Goal: Task Accomplishment & Management: Manage account settings

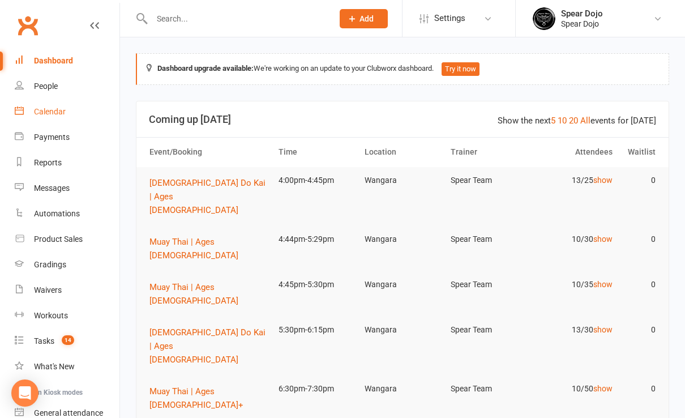
click at [58, 110] on div "Calendar" at bounding box center [50, 111] width 32 height 9
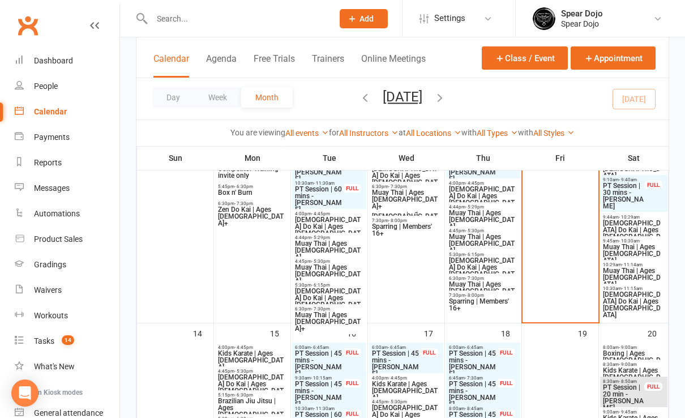
scroll to position [453, 0]
click at [472, 284] on span "Muay Thai | Ages [DEMOGRAPHIC_DATA]+" at bounding box center [484, 291] width 70 height 20
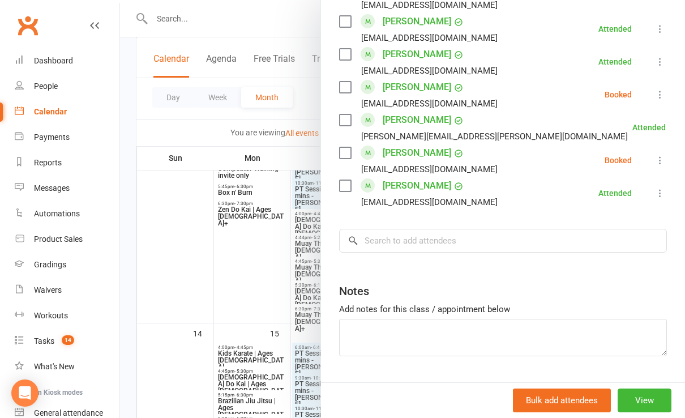
scroll to position [753, 0]
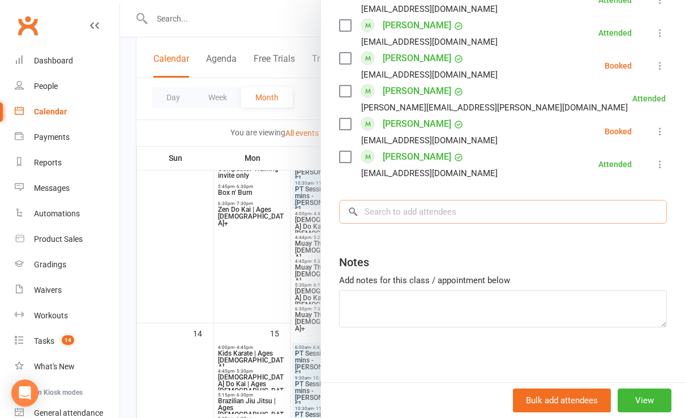
click at [394, 210] on input "search" at bounding box center [503, 212] width 328 height 24
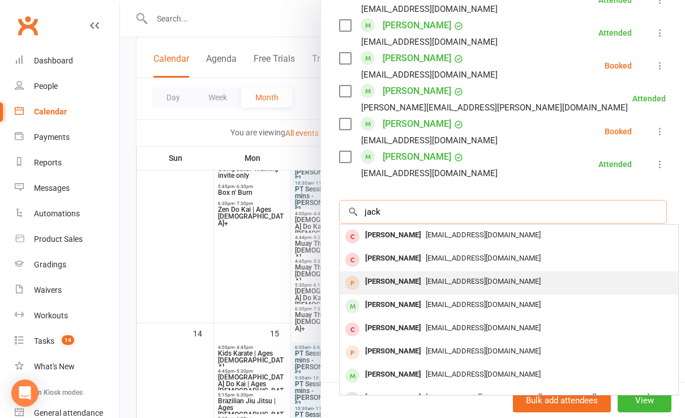
type input "jack"
click at [368, 280] on div "[PERSON_NAME]" at bounding box center [393, 282] width 65 height 16
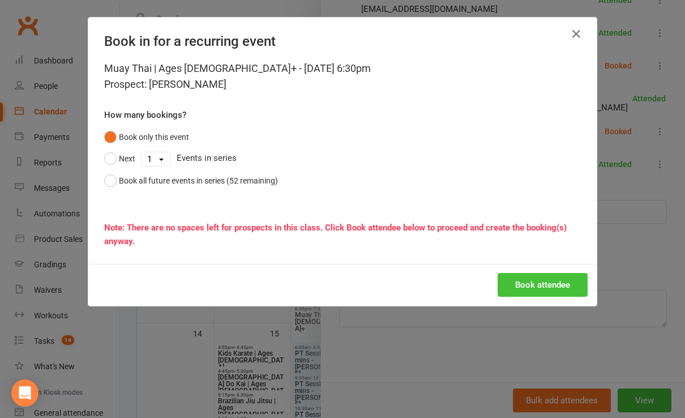
click at [523, 285] on button "Book attendee" at bounding box center [543, 285] width 90 height 24
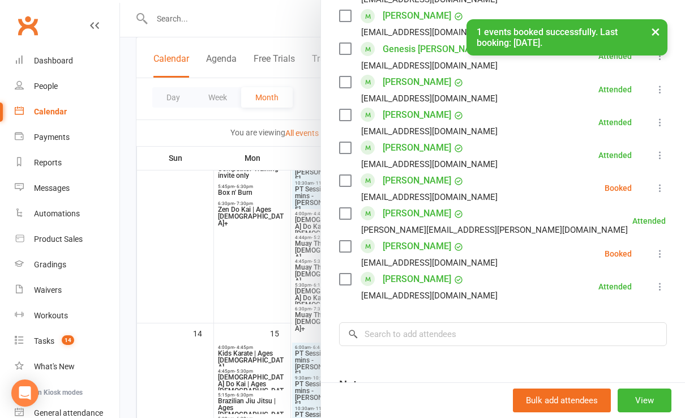
scroll to position [635, 0]
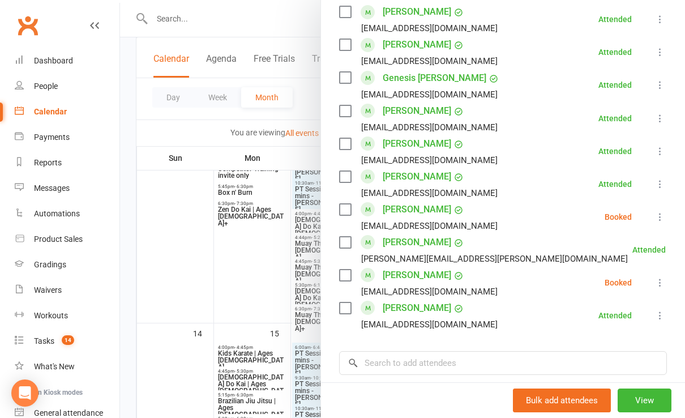
click at [655, 216] on icon at bounding box center [660, 216] width 11 height 11
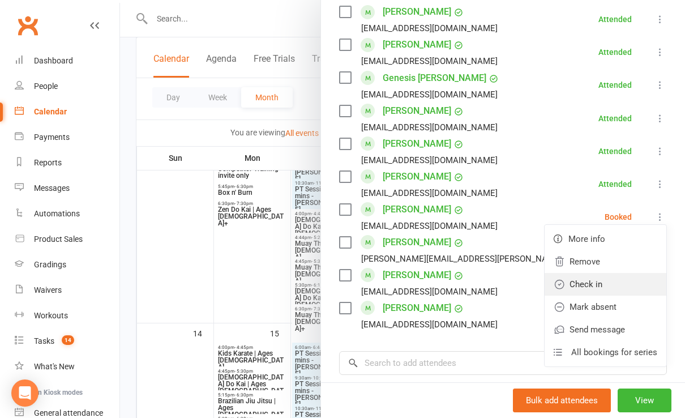
click at [583, 286] on link "Check in" at bounding box center [606, 284] width 122 height 23
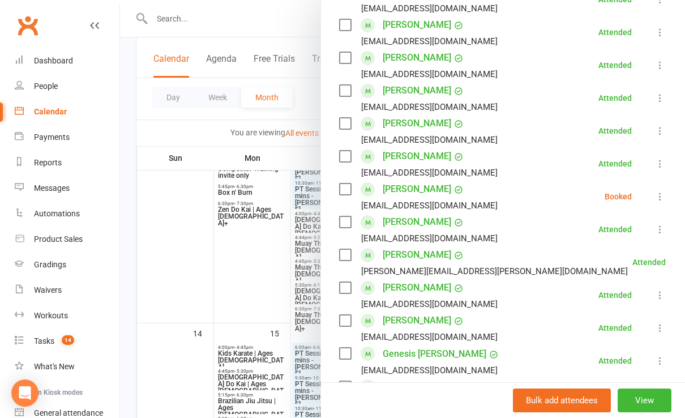
scroll to position [333, 0]
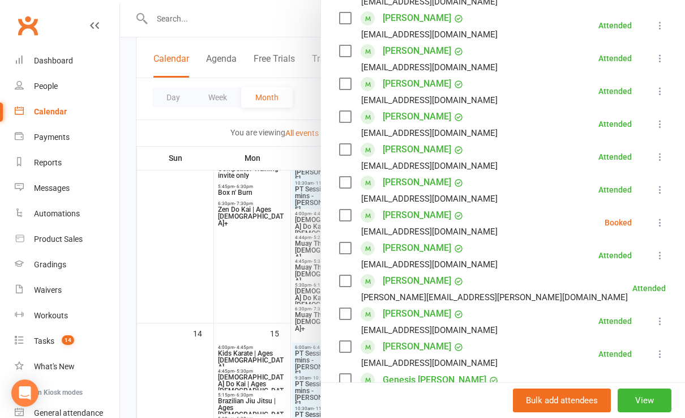
click at [655, 221] on icon at bounding box center [660, 222] width 11 height 11
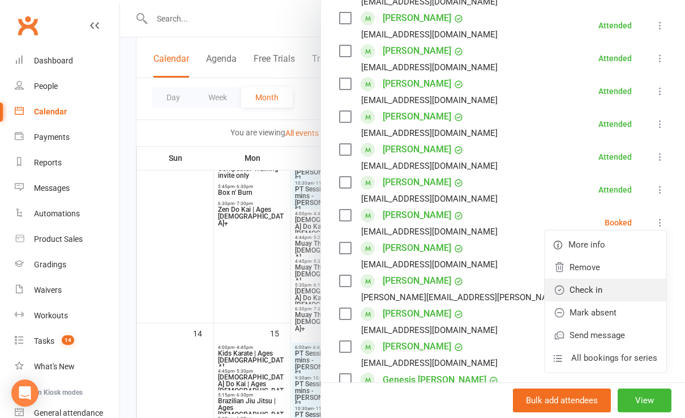
click at [585, 293] on link "Check in" at bounding box center [606, 290] width 122 height 23
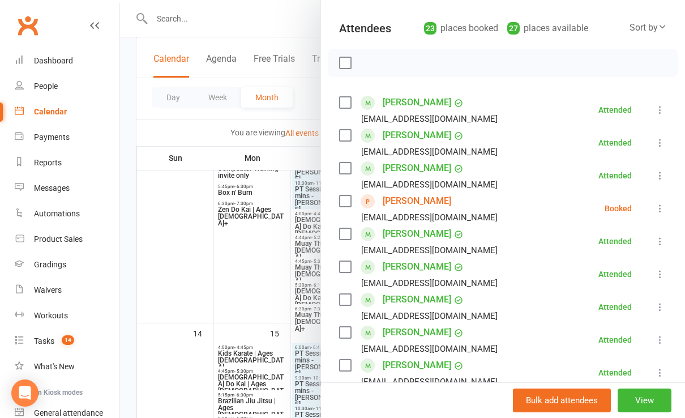
scroll to position [0, 0]
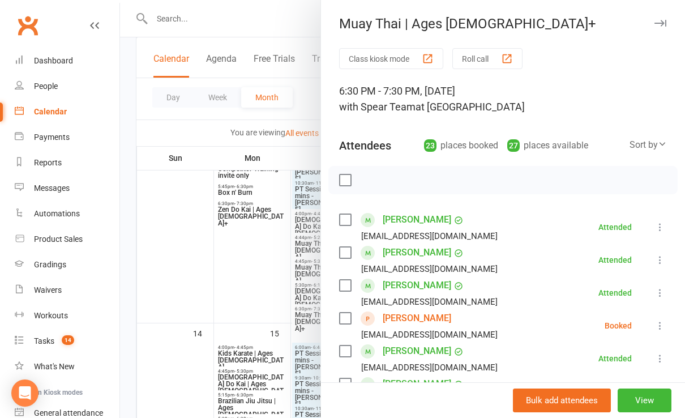
click at [655, 323] on icon at bounding box center [660, 325] width 11 height 11
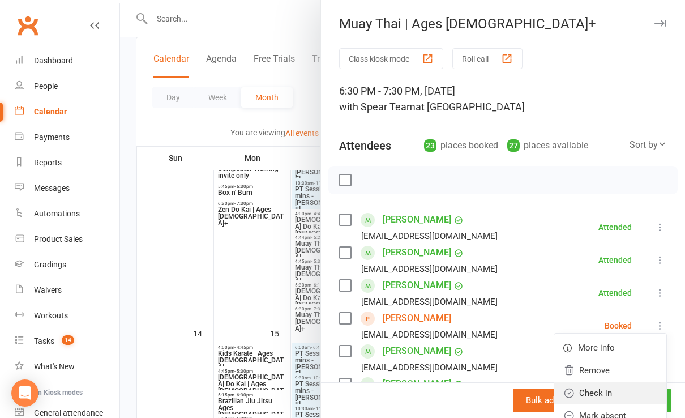
click at [585, 393] on link "Check in" at bounding box center [611, 393] width 112 height 23
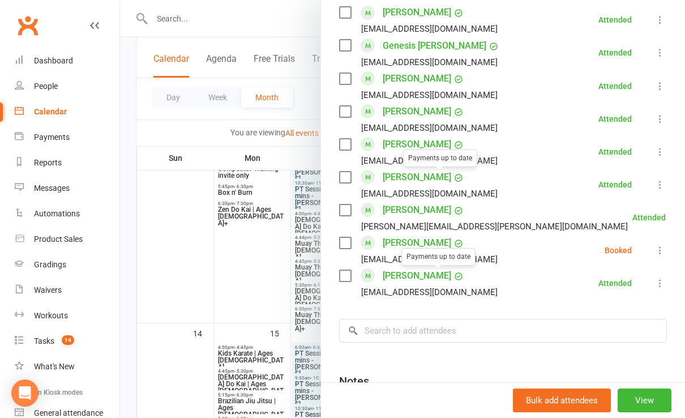
scroll to position [680, 0]
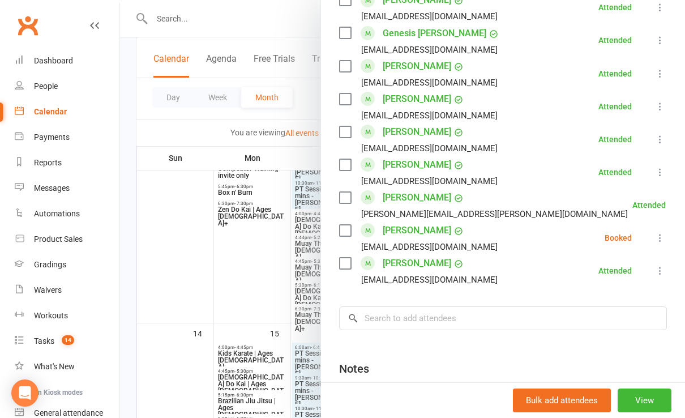
click at [655, 240] on icon at bounding box center [660, 237] width 11 height 11
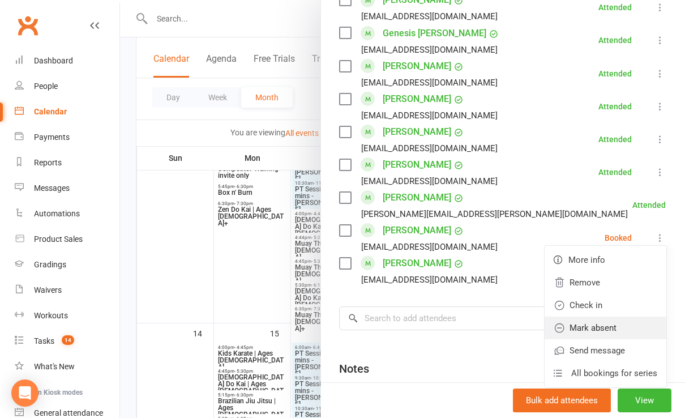
click at [600, 326] on link "Mark absent" at bounding box center [606, 328] width 122 height 23
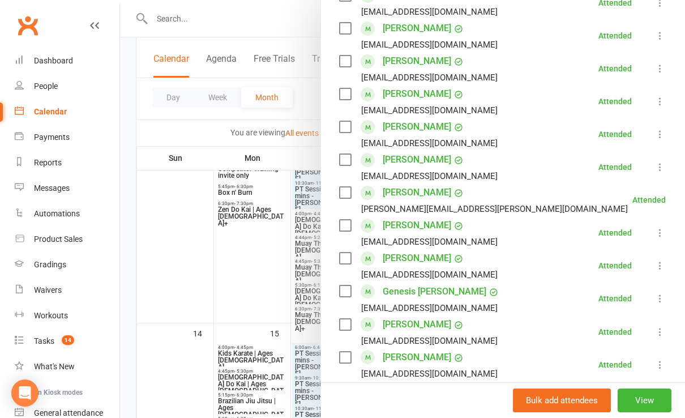
scroll to position [302, 0]
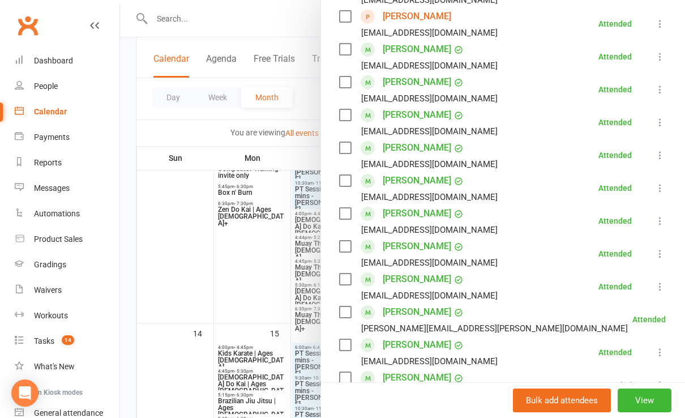
click at [261, 292] on div at bounding box center [402, 209] width 565 height 418
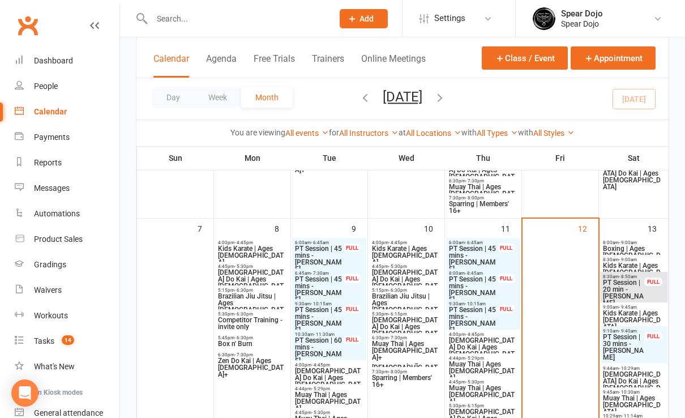
click at [476, 340] on span "[DEMOGRAPHIC_DATA] Do Kai | Ages [DEMOGRAPHIC_DATA]" at bounding box center [484, 350] width 70 height 27
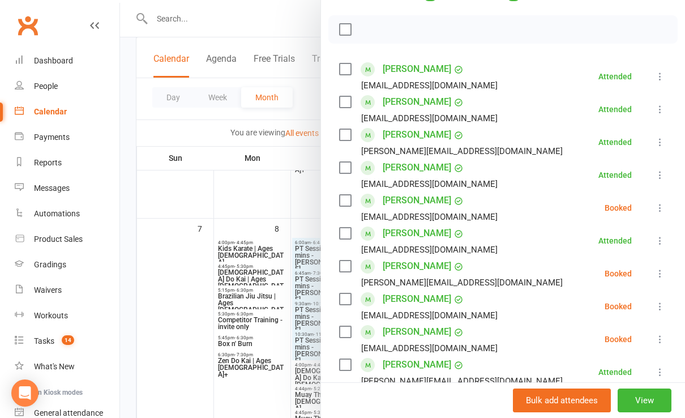
scroll to position [227, 0]
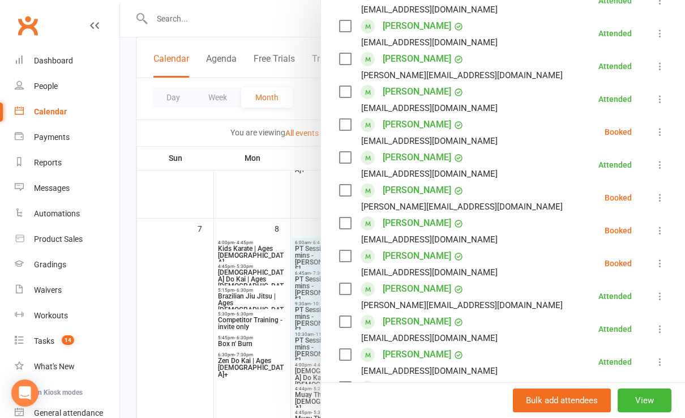
click at [383, 255] on link "[PERSON_NAME]" at bounding box center [417, 256] width 69 height 18
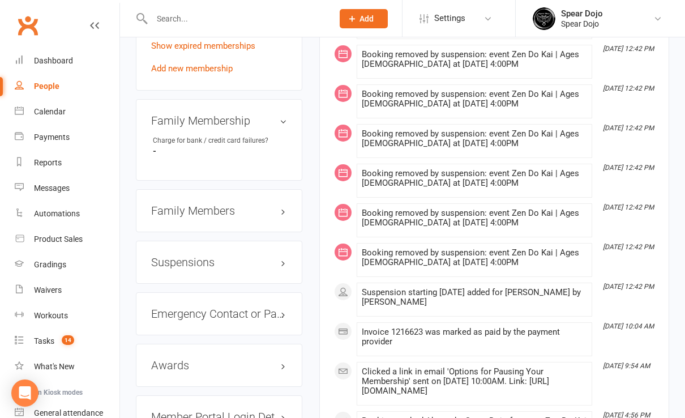
scroll to position [906, 0]
click at [284, 255] on h3 "Suspensions" at bounding box center [219, 261] width 136 height 12
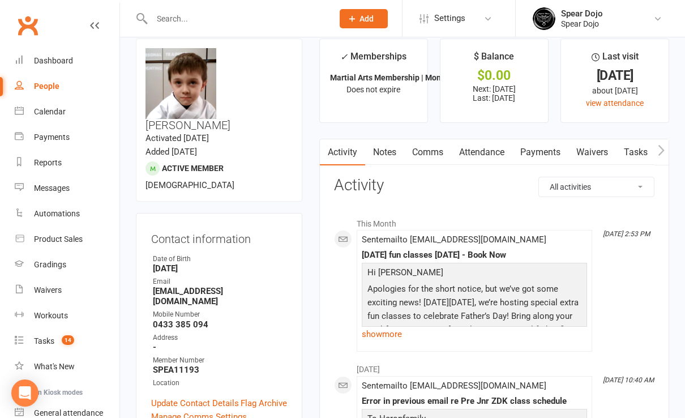
scroll to position [0, 0]
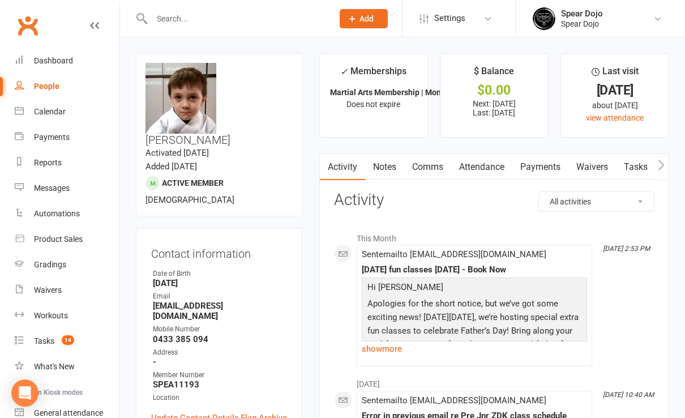
click at [545, 167] on link "Payments" at bounding box center [541, 167] width 56 height 26
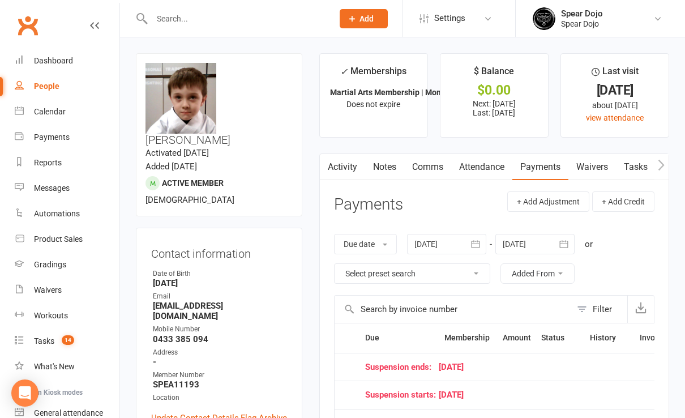
click at [635, 166] on link "Tasks" at bounding box center [636, 167] width 40 height 26
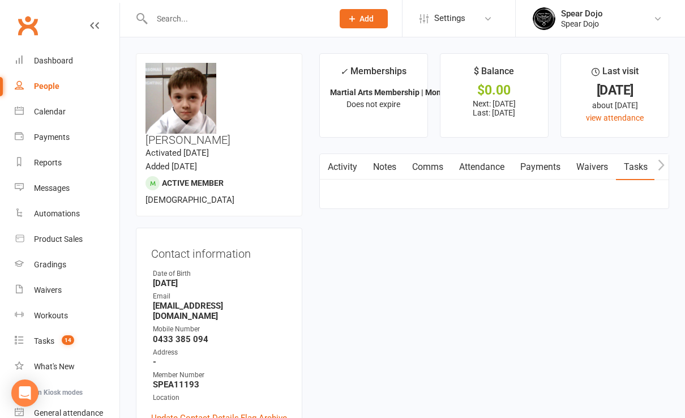
select select "incomplete"
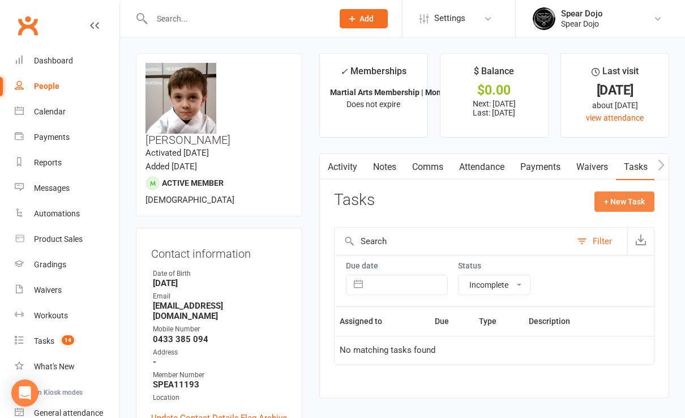
click at [618, 201] on button "+ New Task" at bounding box center [625, 201] width 60 height 20
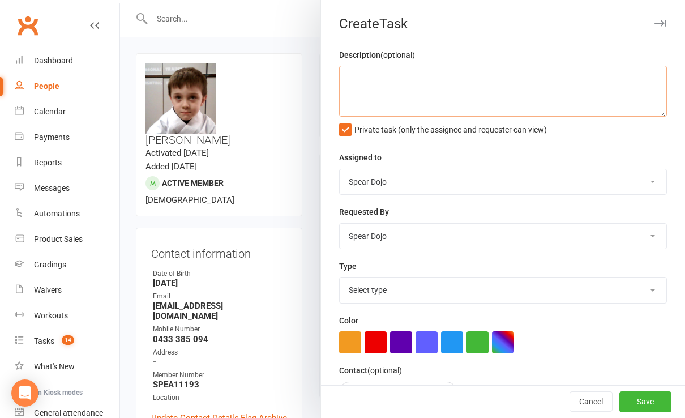
click at [349, 76] on textarea at bounding box center [503, 91] width 328 height 51
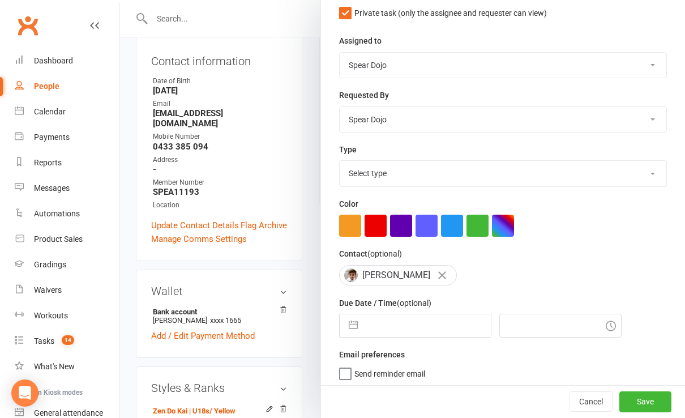
scroll to position [227, 0]
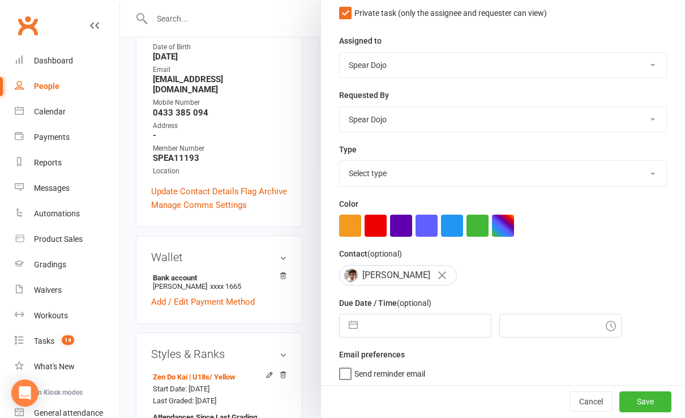
type textarea "Re do suspension payment not to go through 15th"
click at [346, 324] on button "button" at bounding box center [353, 325] width 20 height 23
select select "7"
select select "2025"
select select "8"
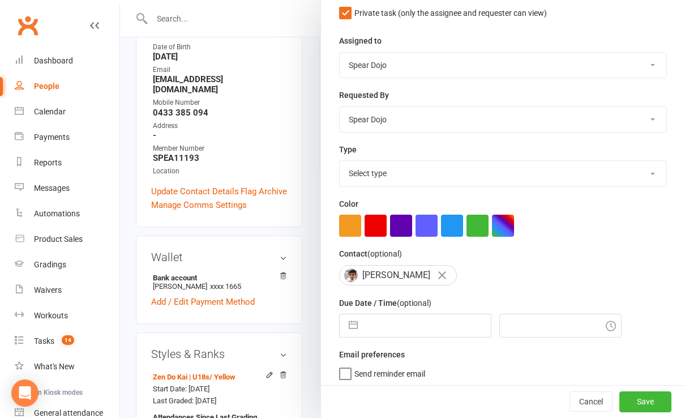
select select "2025"
select select "9"
select select "2025"
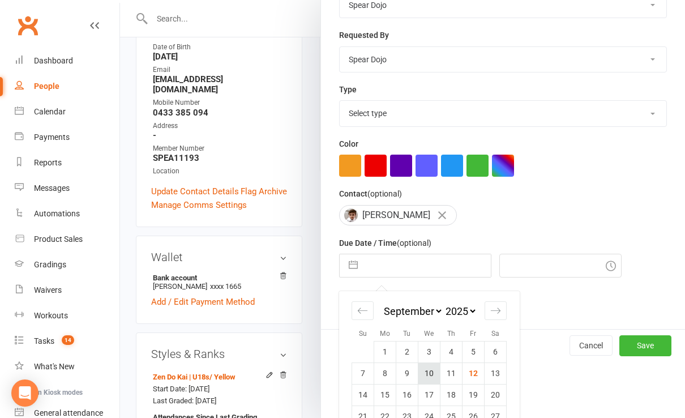
scroll to position [218, 0]
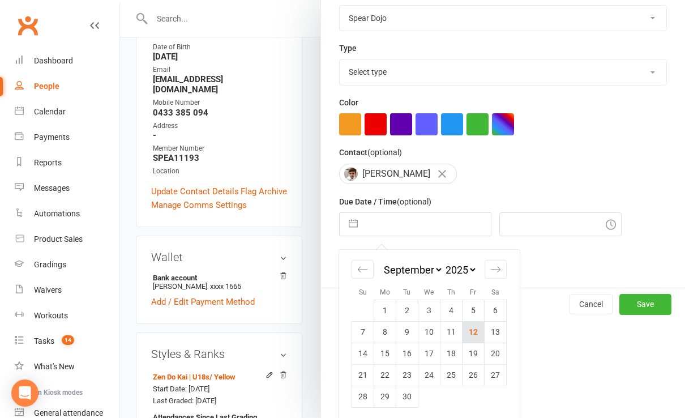
click at [464, 332] on td "12" at bounding box center [474, 332] width 22 height 22
type input "[DATE]"
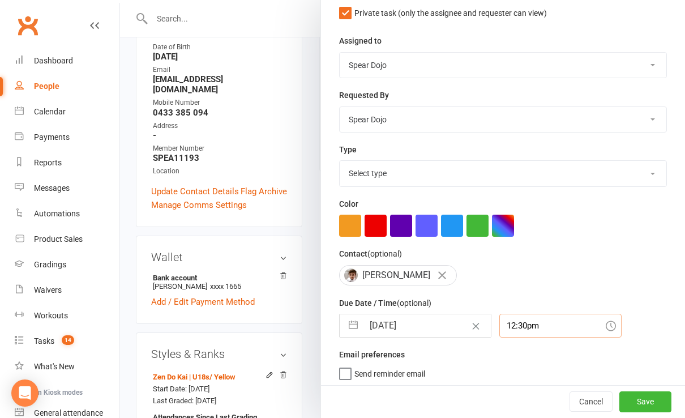
scroll to position [147, 0]
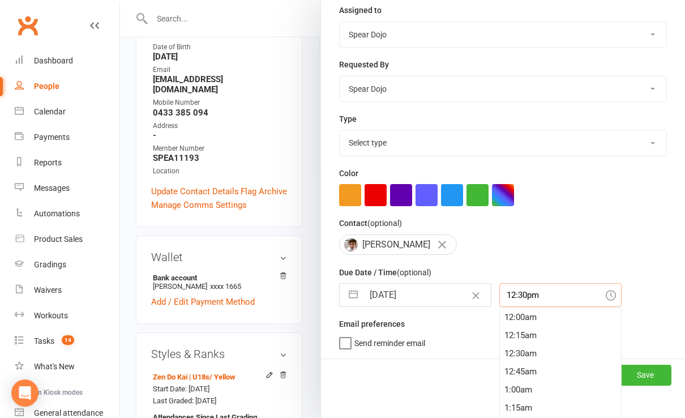
click at [531, 307] on div "12:30pm 12:00am 12:15am 12:30am 12:45am 1:00am 1:15am 1:30am 1:45am 2:00am 2:15…" at bounding box center [561, 295] width 122 height 24
click at [501, 346] on div "8:00pm" at bounding box center [560, 351] width 121 height 18
type input "8:00pm"
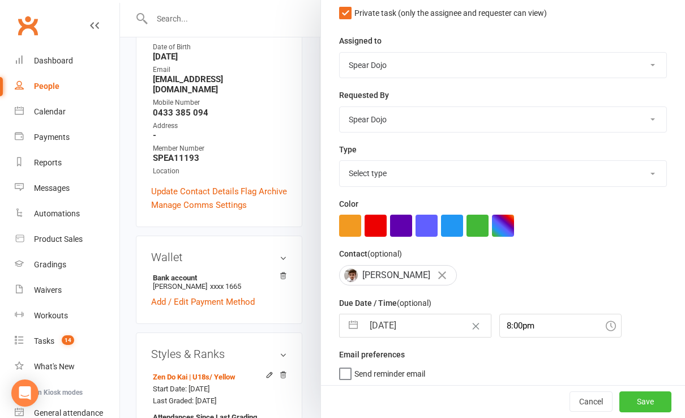
click at [633, 400] on button "Save" at bounding box center [646, 402] width 52 height 20
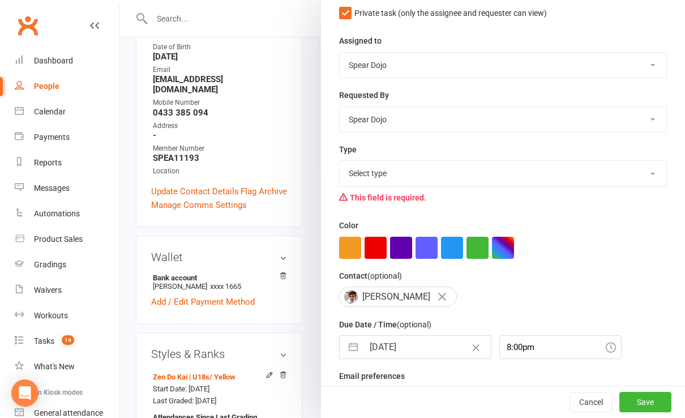
click at [428, 195] on div "This field is required." at bounding box center [503, 198] width 328 height 22
click at [435, 172] on select "Select type 1-month voucher 7-day vip pass Admin Admin - [PERSON_NAME] Admin - …" at bounding box center [503, 173] width 327 height 25
select select "21602"
click at [340, 161] on select "Select type 1-month voucher 7-day vip pass Admin Admin - [PERSON_NAME] Admin - …" at bounding box center [503, 173] width 327 height 25
click at [630, 400] on button "Save" at bounding box center [646, 402] width 52 height 20
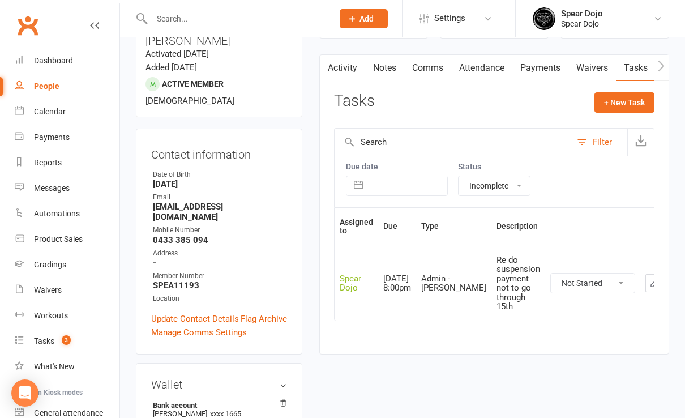
scroll to position [0, 0]
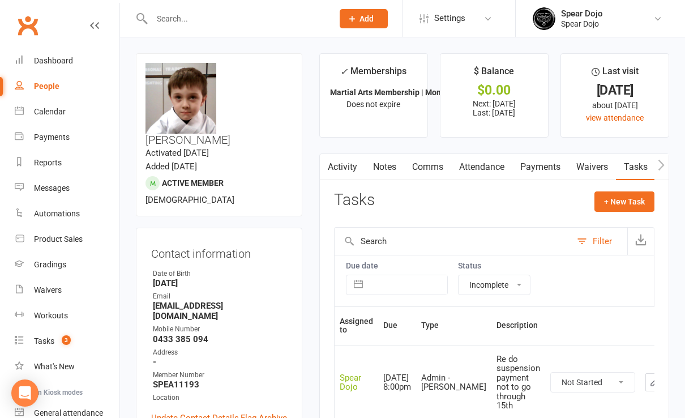
click at [536, 163] on link "Payments" at bounding box center [541, 167] width 56 height 26
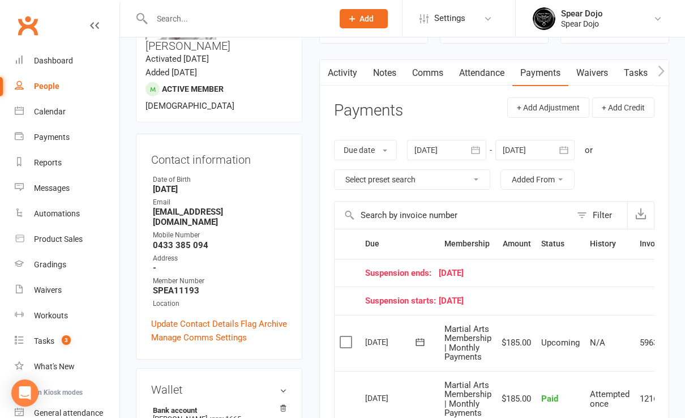
scroll to position [75, 0]
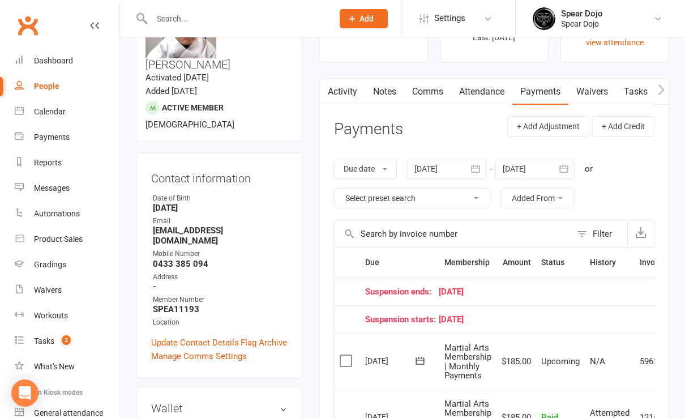
click at [565, 170] on icon "button" at bounding box center [563, 168] width 11 height 11
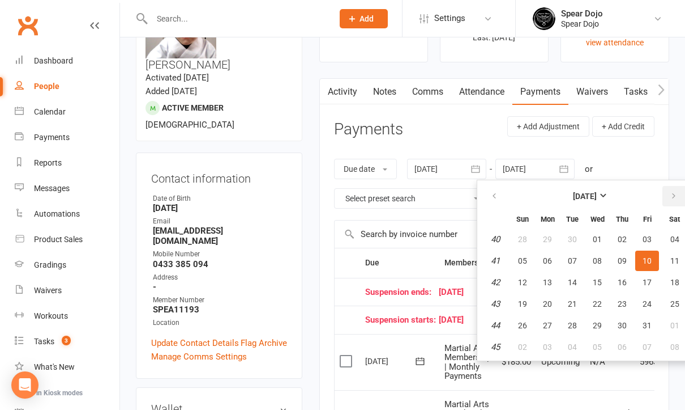
click at [671, 193] on icon "button" at bounding box center [674, 195] width 8 height 9
click at [646, 263] on span "13" at bounding box center [647, 260] width 9 height 9
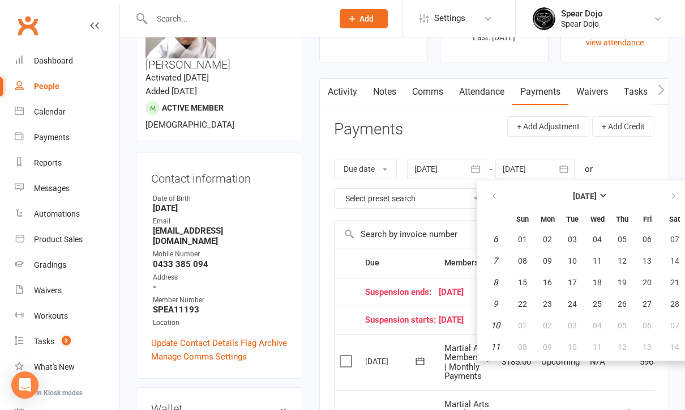
type input "[DATE]"
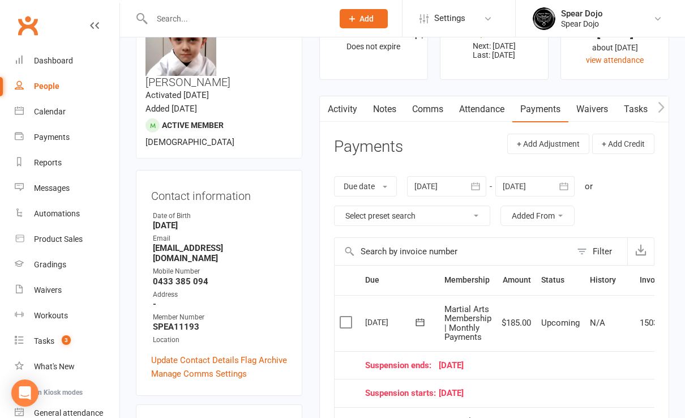
scroll to position [0, 0]
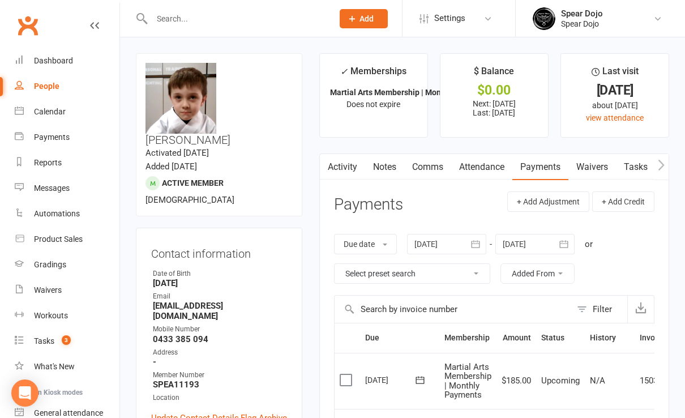
click at [349, 165] on link "Activity" at bounding box center [342, 167] width 45 height 26
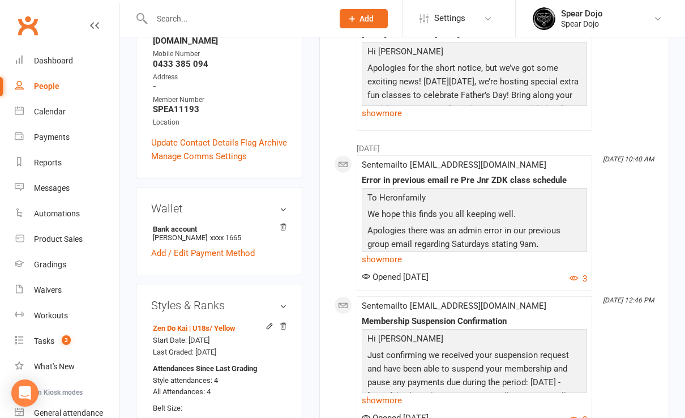
scroll to position [302, 0]
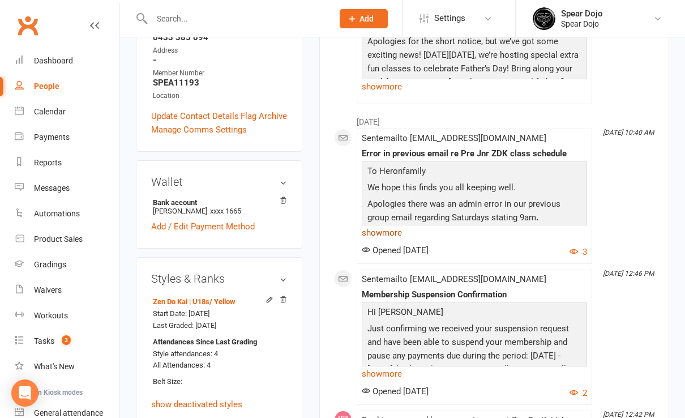
click at [388, 225] on link "show more" at bounding box center [474, 233] width 225 height 16
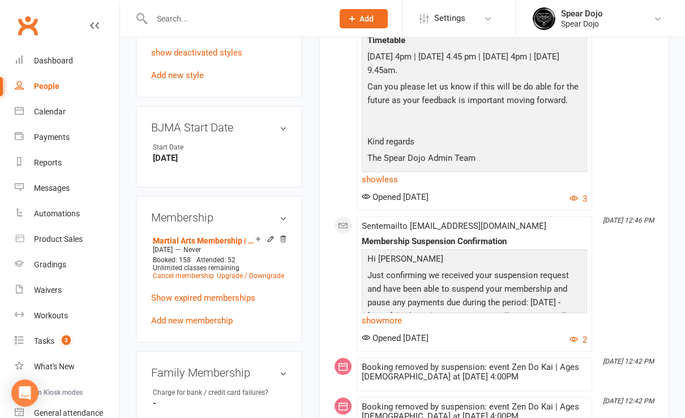
scroll to position [680, 0]
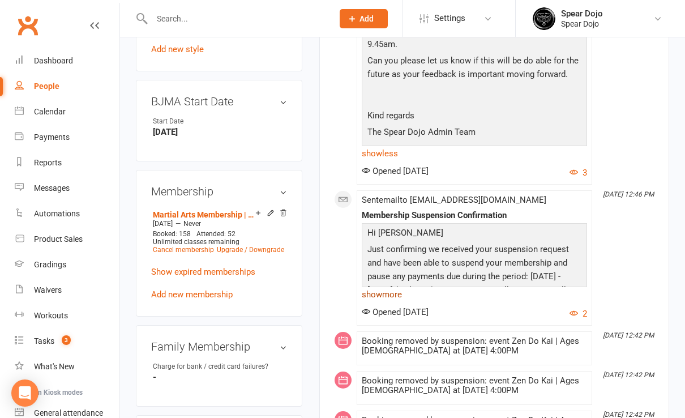
click at [383, 287] on link "show more" at bounding box center [474, 295] width 225 height 16
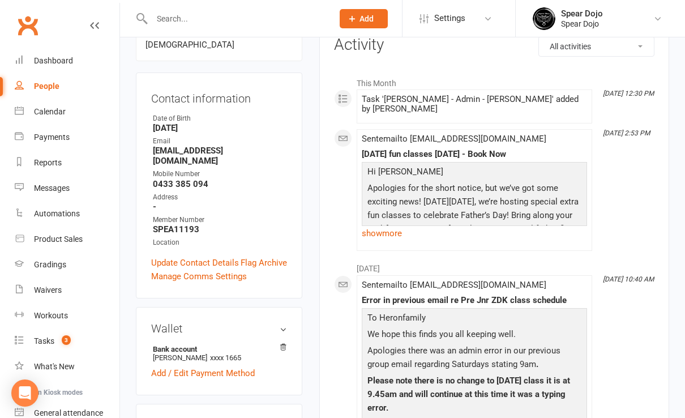
scroll to position [0, 0]
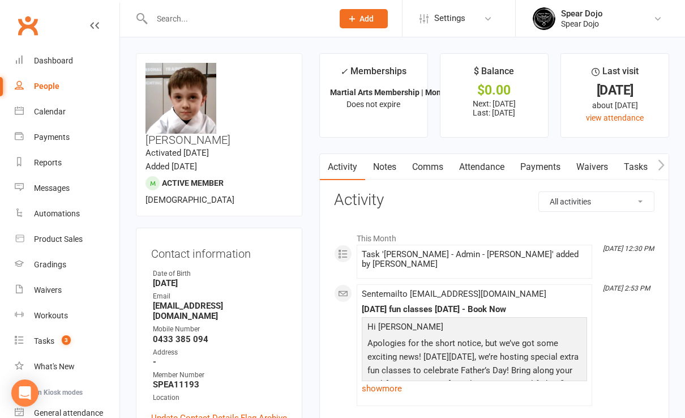
click at [545, 167] on link "Payments" at bounding box center [541, 167] width 56 height 26
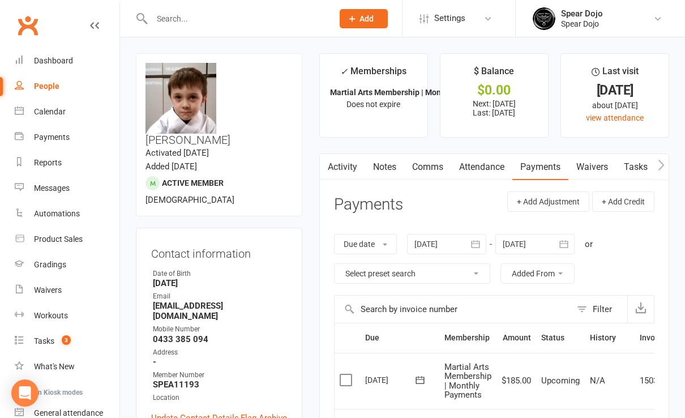
click at [491, 168] on link "Attendance" at bounding box center [481, 167] width 61 height 26
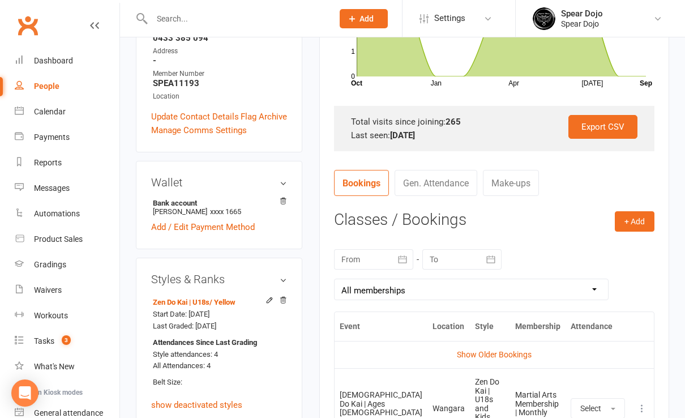
scroll to position [377, 0]
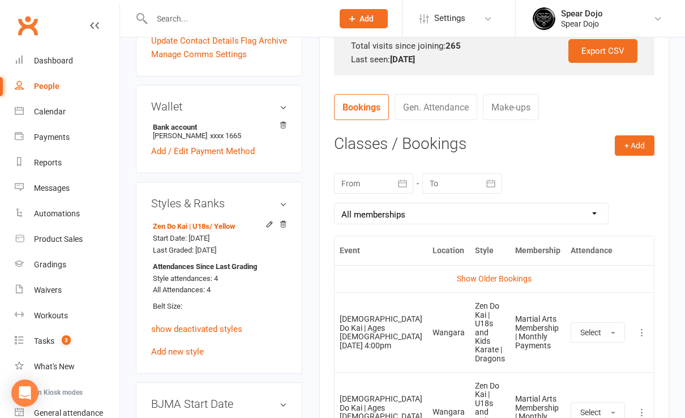
click at [488, 182] on icon "button" at bounding box center [490, 183] width 11 height 11
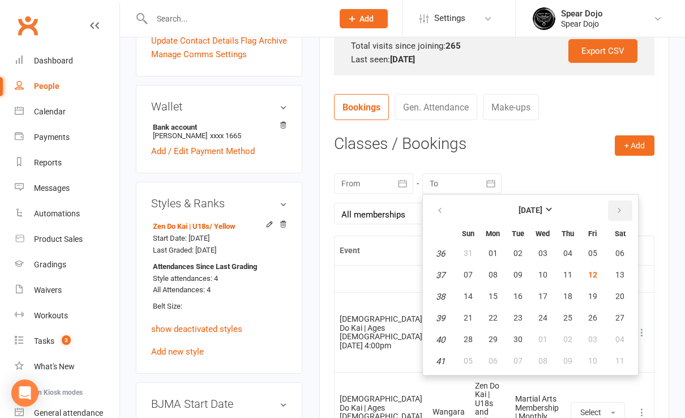
click at [618, 208] on icon "button" at bounding box center [620, 210] width 8 height 9
click at [589, 341] on span "31" at bounding box center [593, 339] width 9 height 9
type input "[DATE]"
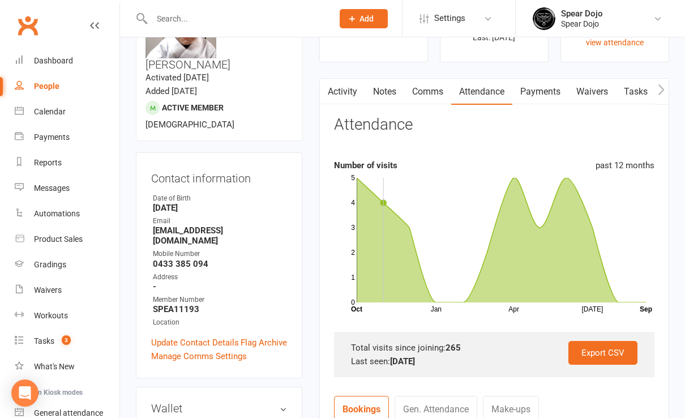
scroll to position [0, 0]
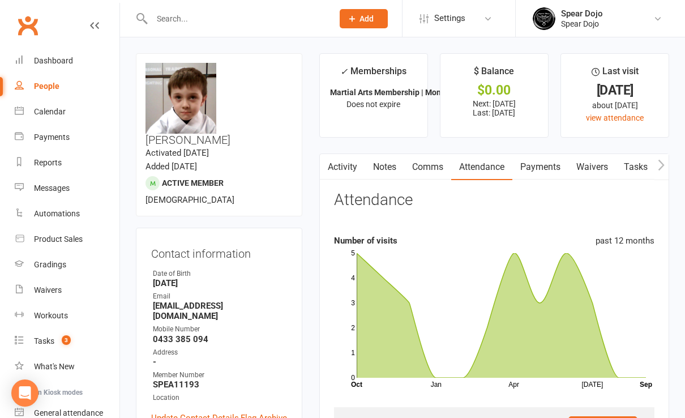
drag, startPoint x: 629, startPoint y: 171, endPoint x: 642, endPoint y: 177, distance: 13.7
click at [629, 171] on link "Tasks" at bounding box center [636, 167] width 40 height 26
select select "incomplete"
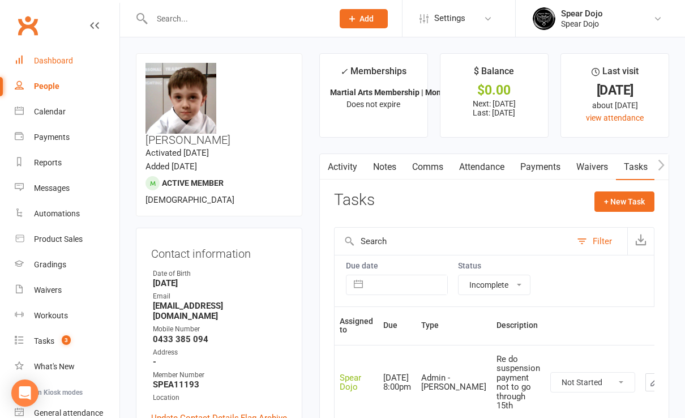
click at [68, 59] on div "Dashboard" at bounding box center [53, 60] width 39 height 9
